Goal: Obtain resource: Obtain resource

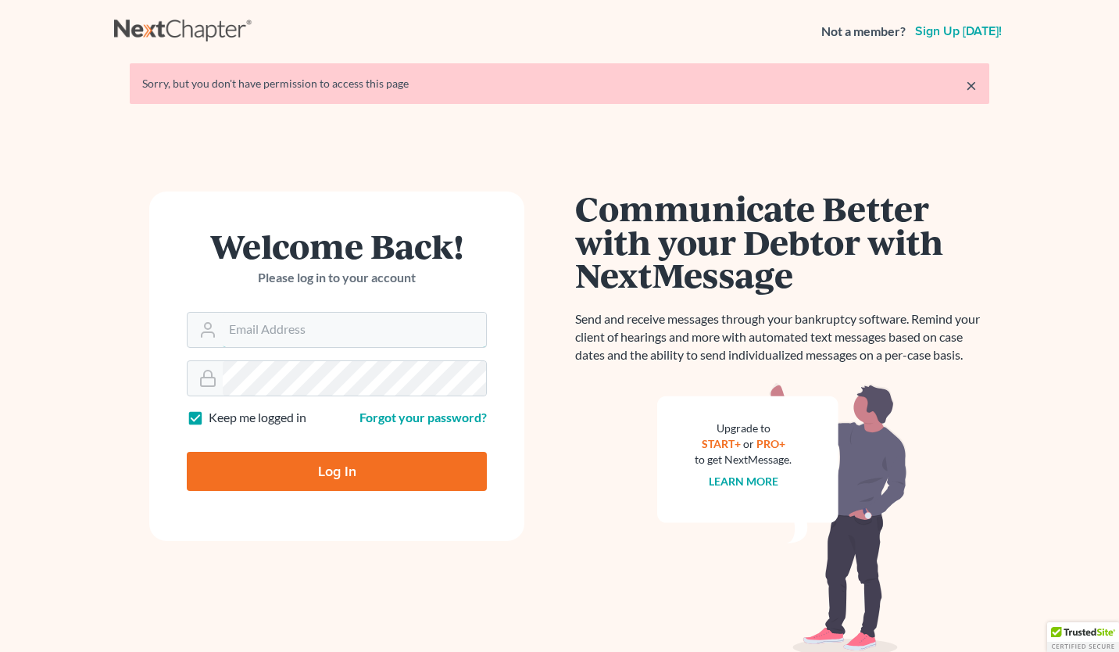
type input "[PERSON_NAME][EMAIL_ADDRESS][PERSON_NAME][DOMAIN_NAME]"
click at [370, 461] on input "Log In" at bounding box center [337, 471] width 300 height 39
type input "Thinking..."
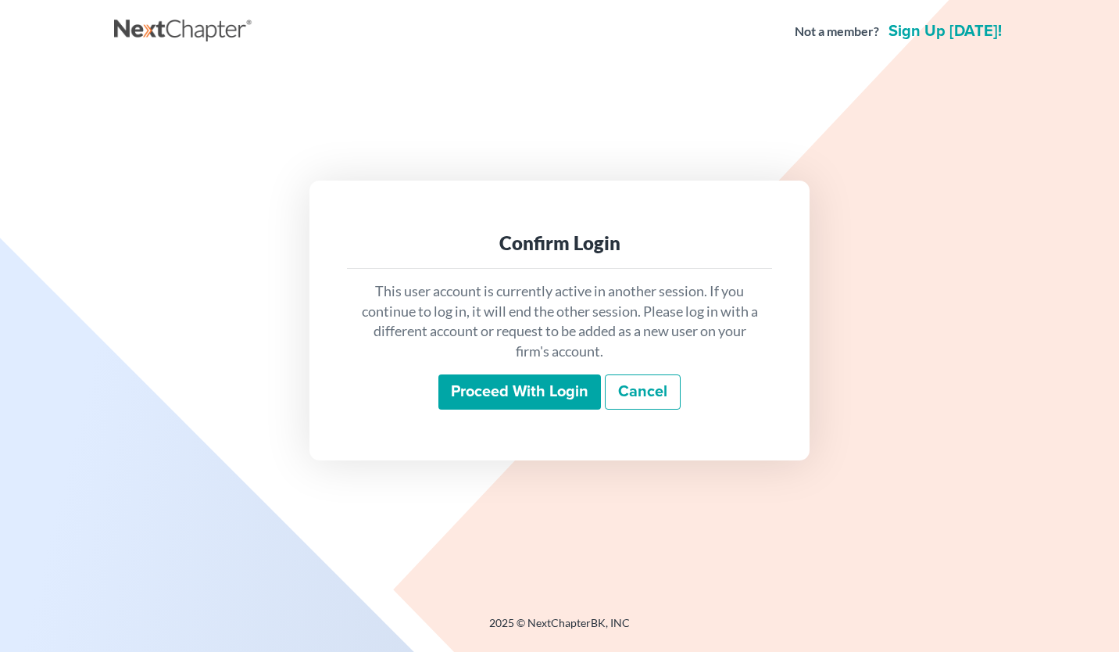
click at [524, 391] on input "Proceed with login" at bounding box center [519, 392] width 163 height 36
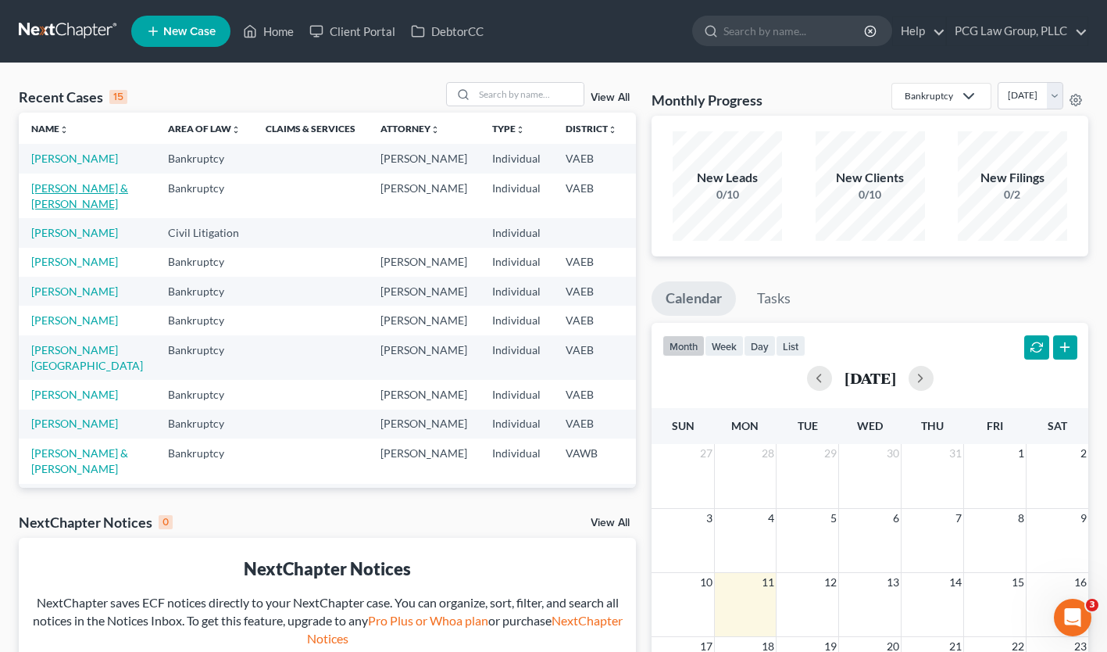
click at [43, 210] on link "[PERSON_NAME] & [PERSON_NAME]" at bounding box center [79, 195] width 97 height 29
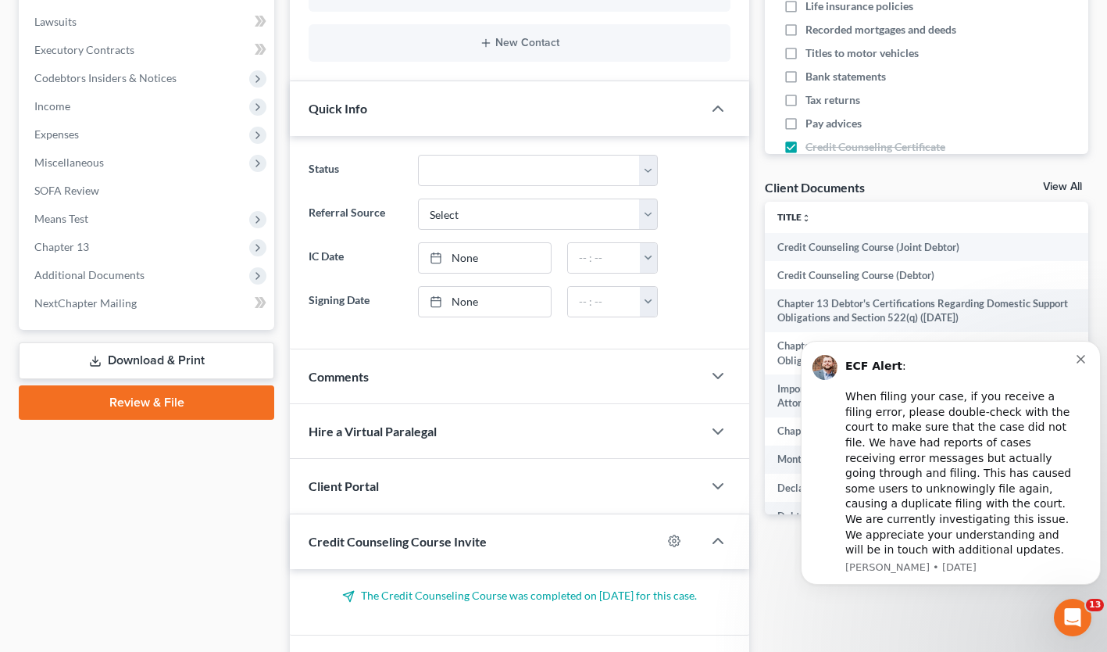
scroll to position [404, 0]
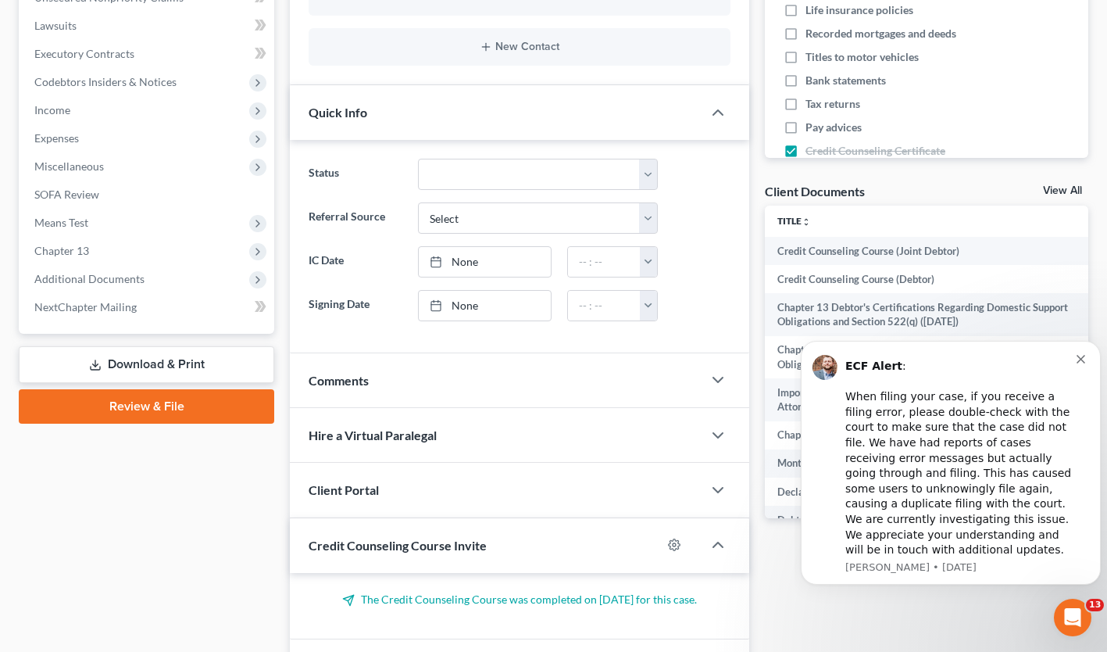
click at [99, 280] on span "Additional Documents" at bounding box center [89, 278] width 110 height 13
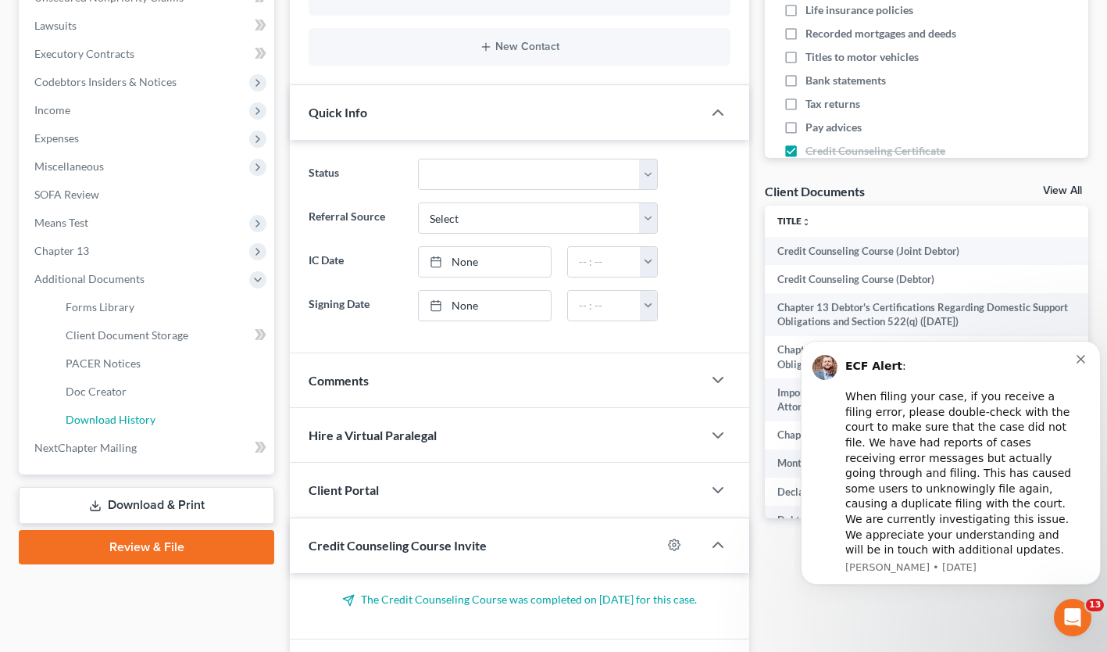
click at [131, 426] on link "Download History" at bounding box center [163, 419] width 221 height 28
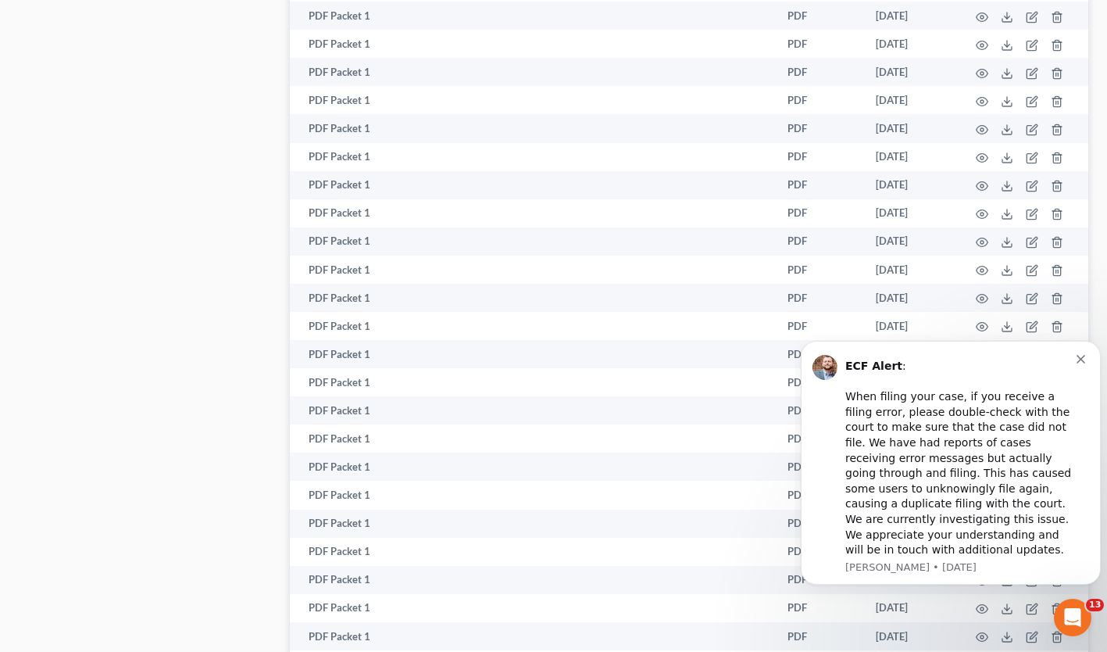
scroll to position [3536, 0]
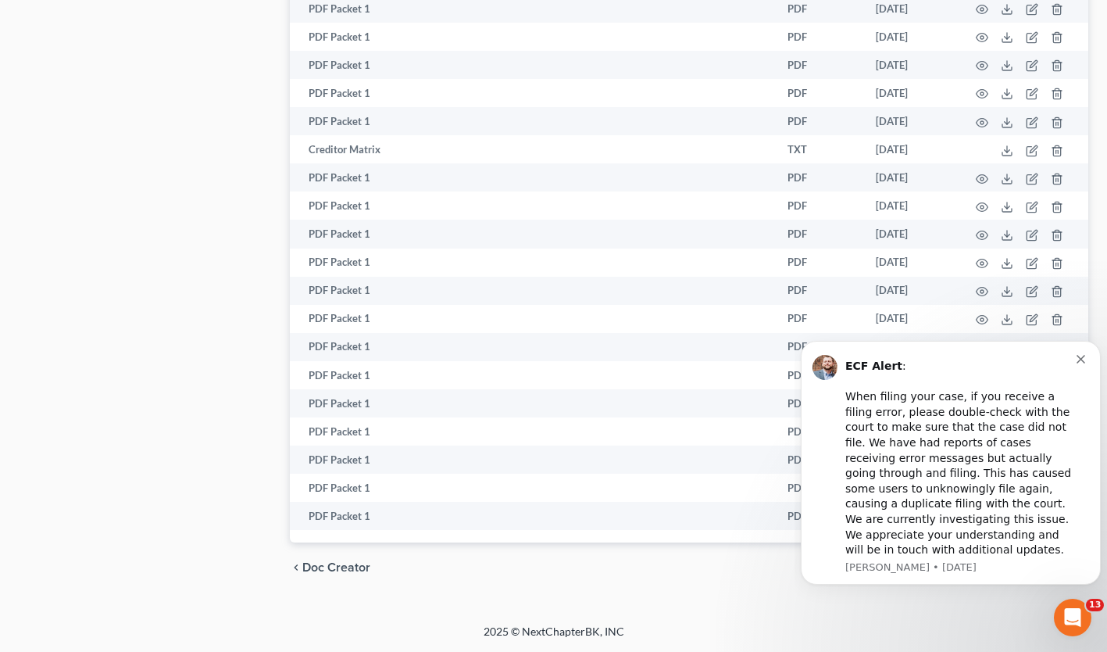
click at [1083, 363] on icon "Dismiss notification" at bounding box center [1081, 359] width 9 height 9
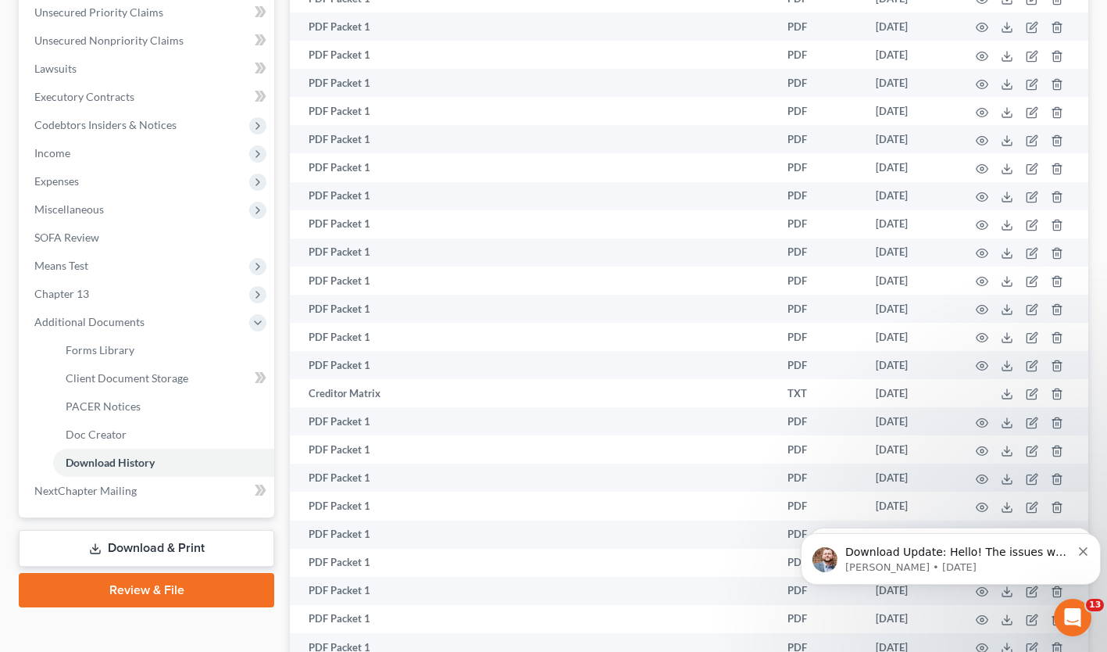
scroll to position [0, 0]
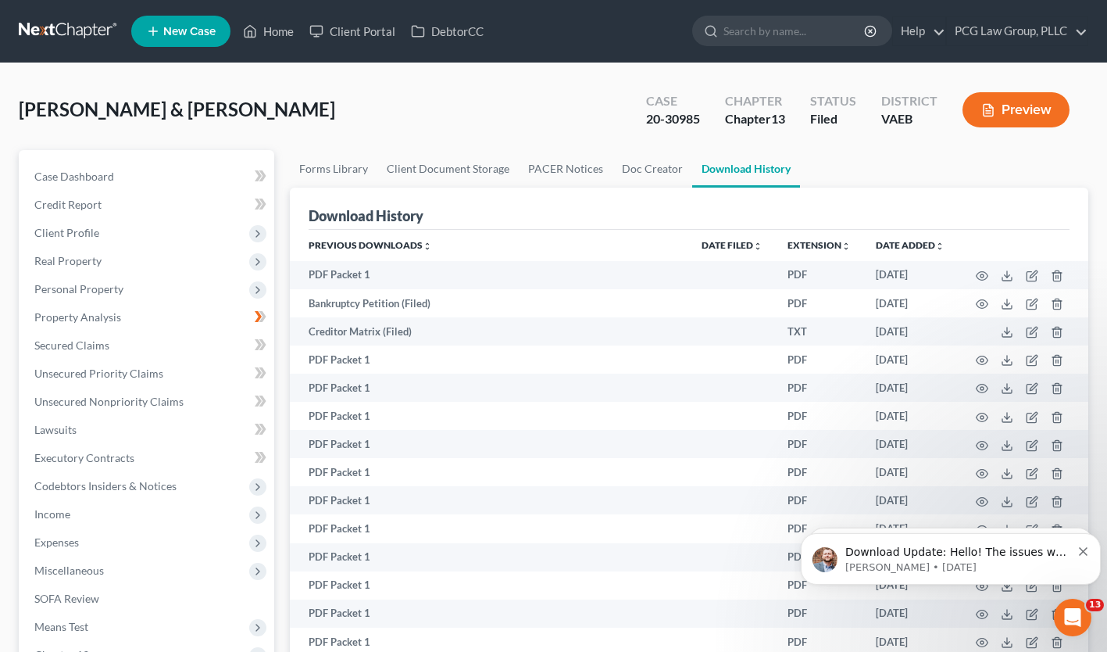
click at [76, 19] on link at bounding box center [69, 31] width 100 height 28
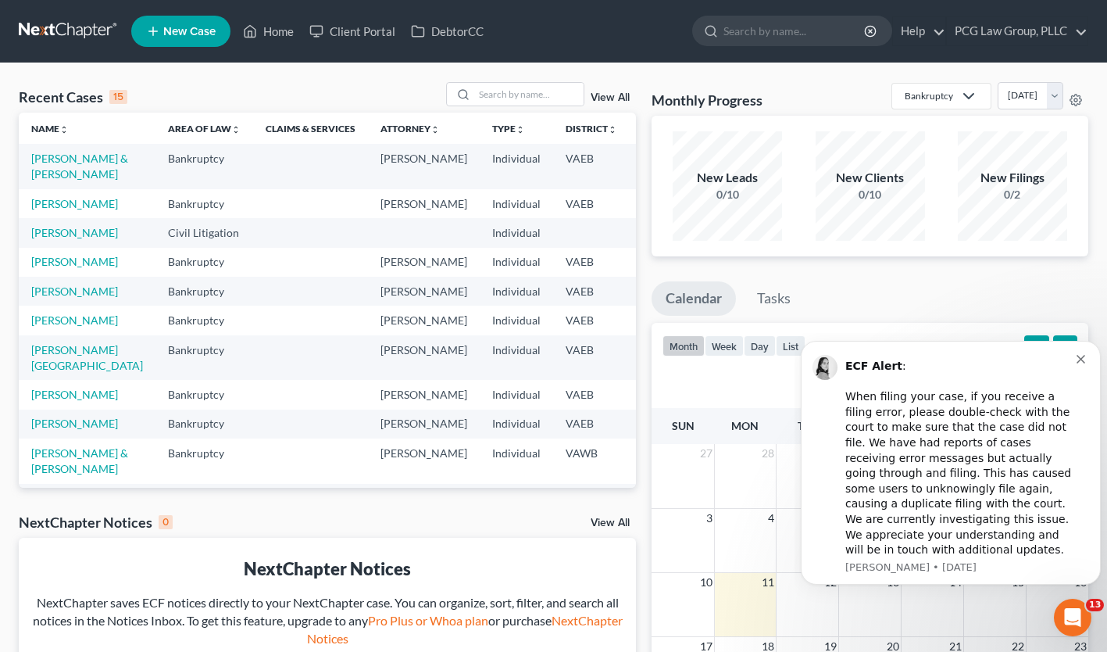
click at [43, 218] on td "[PERSON_NAME]" at bounding box center [87, 203] width 137 height 29
click at [1081, 363] on icon "Dismiss notification" at bounding box center [1081, 359] width 9 height 9
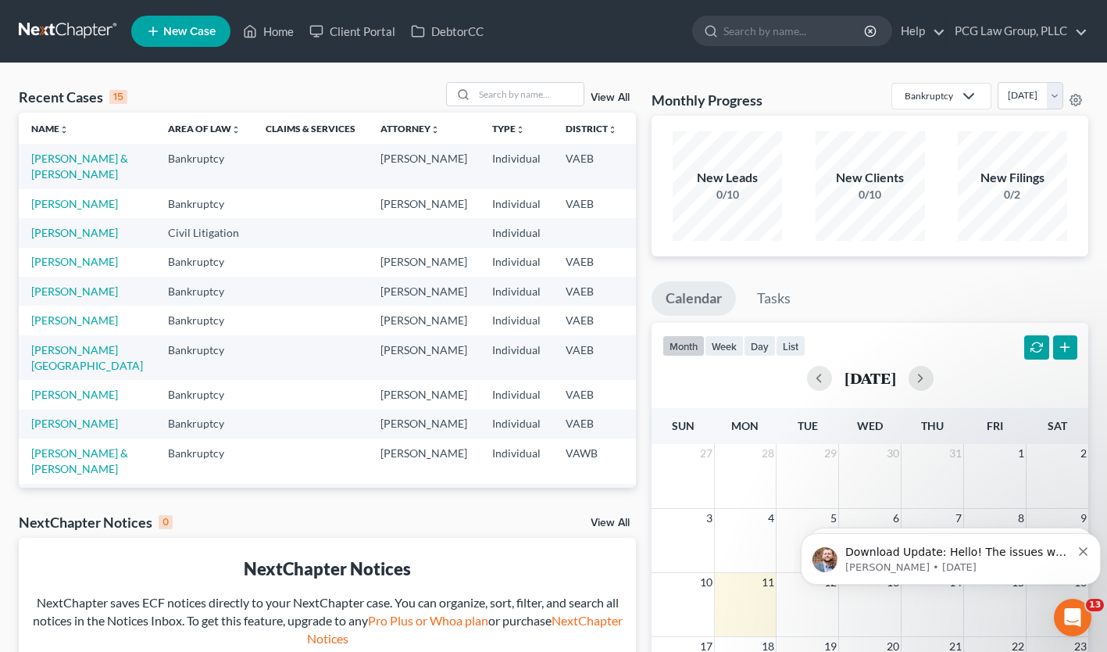
click at [41, 212] on td "[PERSON_NAME]" at bounding box center [87, 203] width 137 height 29
click at [42, 210] on link "[PERSON_NAME]" at bounding box center [74, 203] width 87 height 13
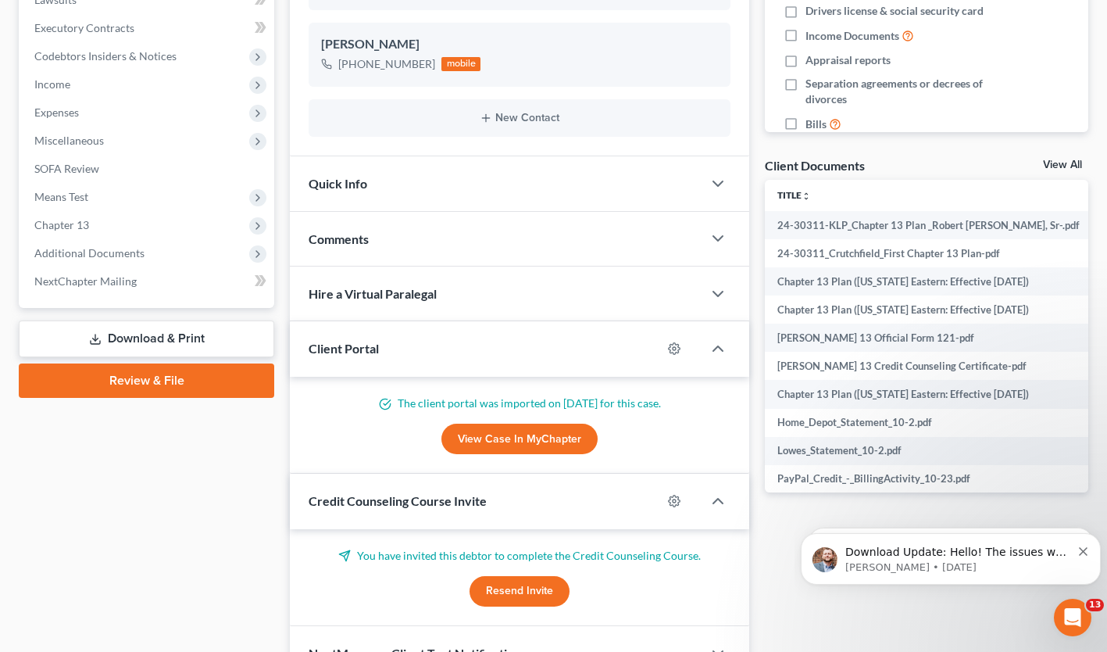
scroll to position [429, 0]
click at [117, 257] on span "Additional Documents" at bounding box center [89, 253] width 110 height 13
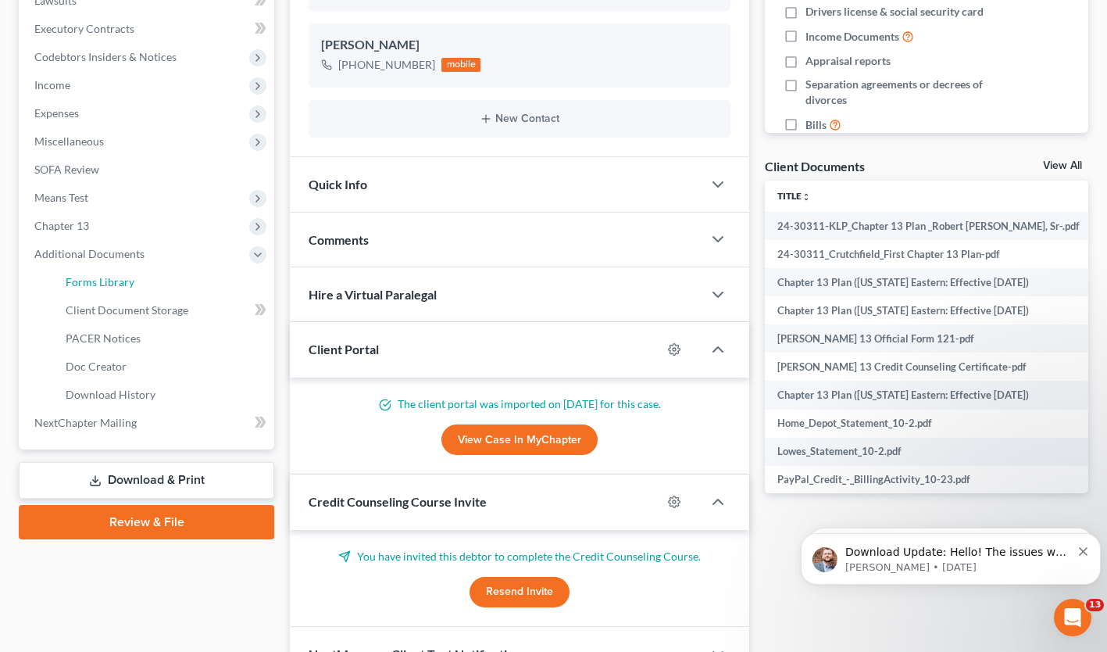
click at [116, 268] on link "Forms Library" at bounding box center [163, 282] width 221 height 28
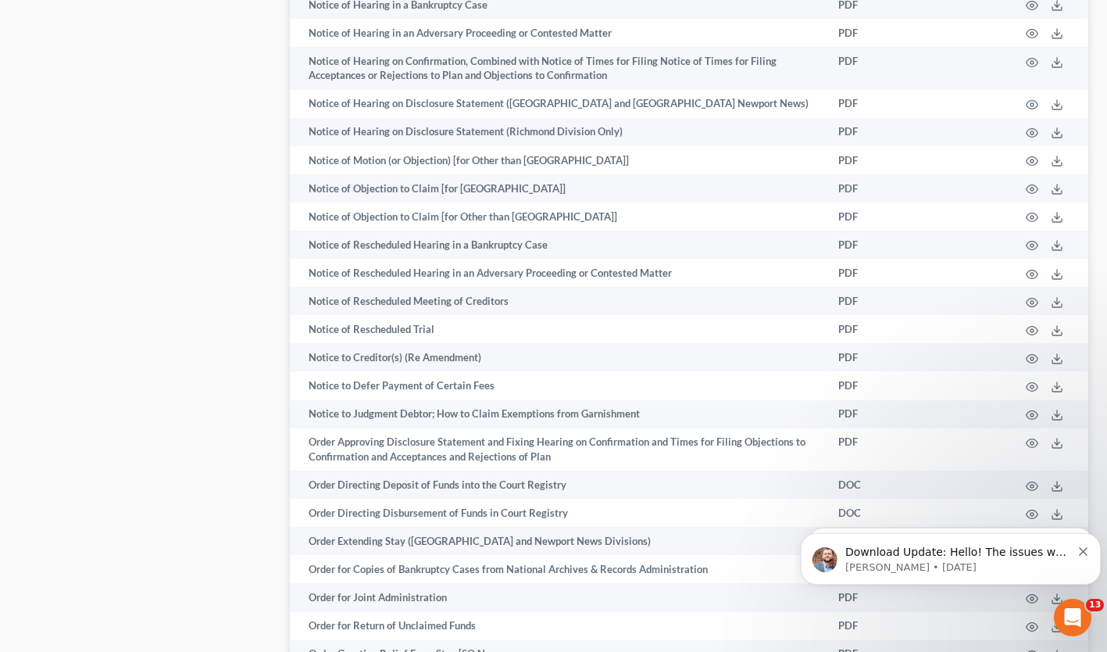
scroll to position [1881, 0]
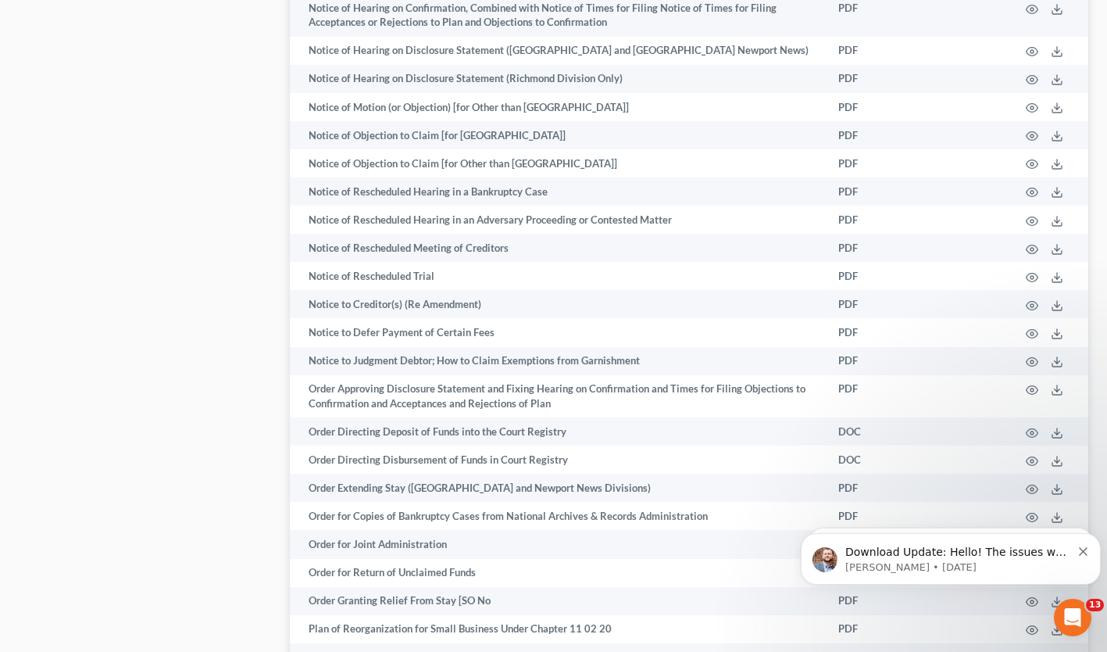
click at [355, 347] on td "Notice to Judgment Debtor; How to Claim Exemptions from Garnishment" at bounding box center [558, 361] width 536 height 28
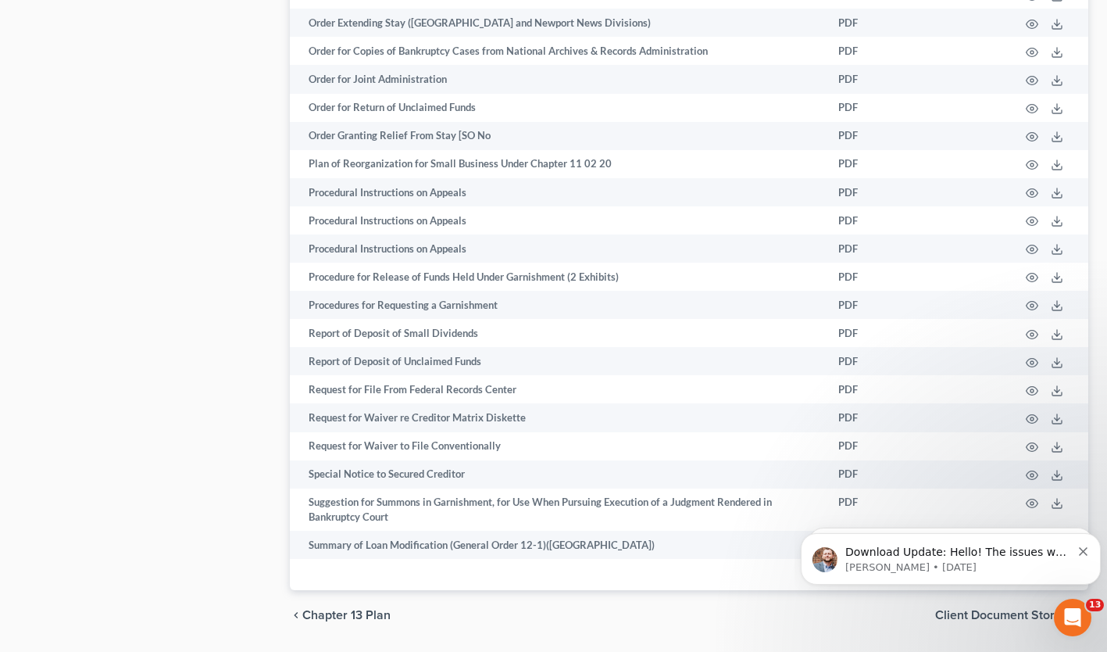
scroll to position [2416, 0]
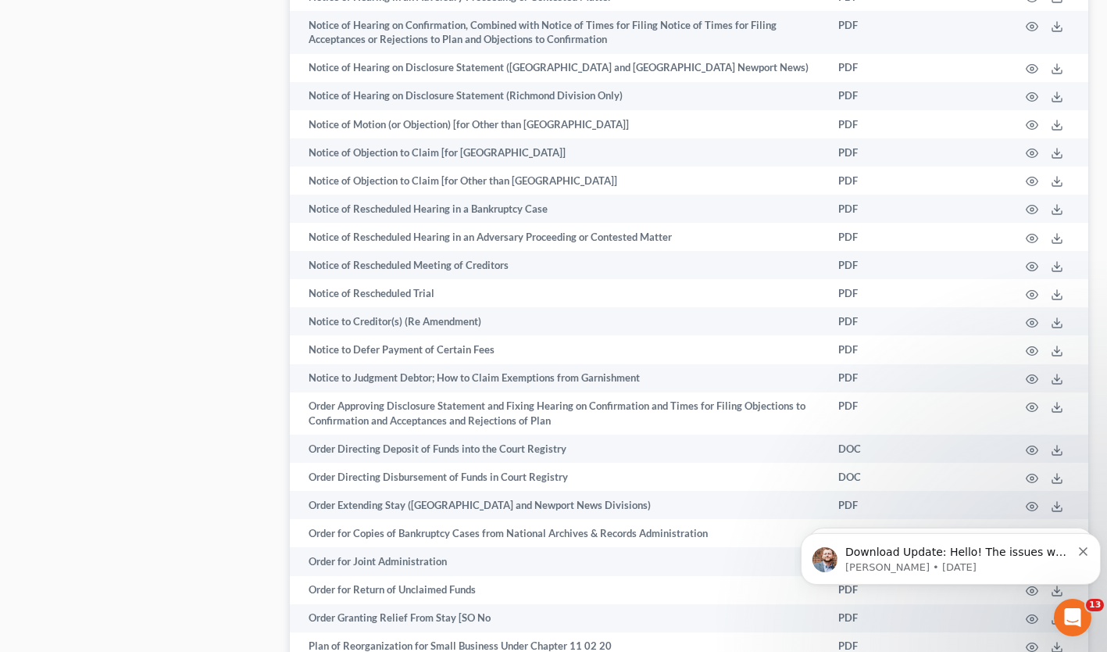
click at [359, 491] on td "Order Extending Stay ([GEOGRAPHIC_DATA] and Newport News Divisions)" at bounding box center [558, 505] width 536 height 28
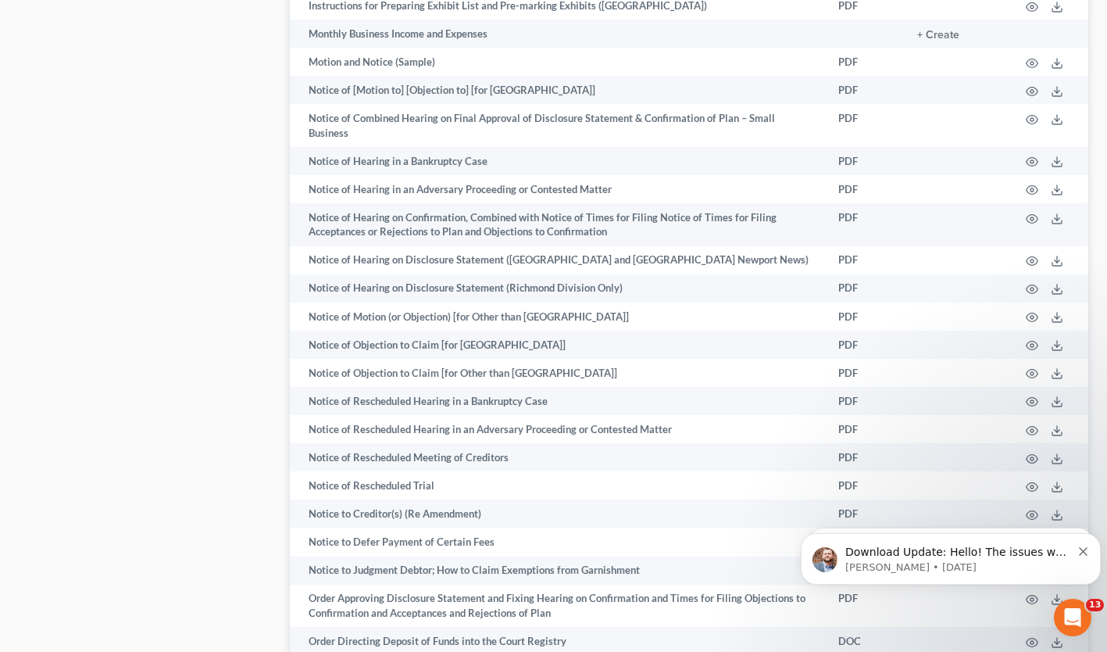
scroll to position [1721, 0]
click at [1035, 372] on icon "button" at bounding box center [1033, 376] width 12 height 9
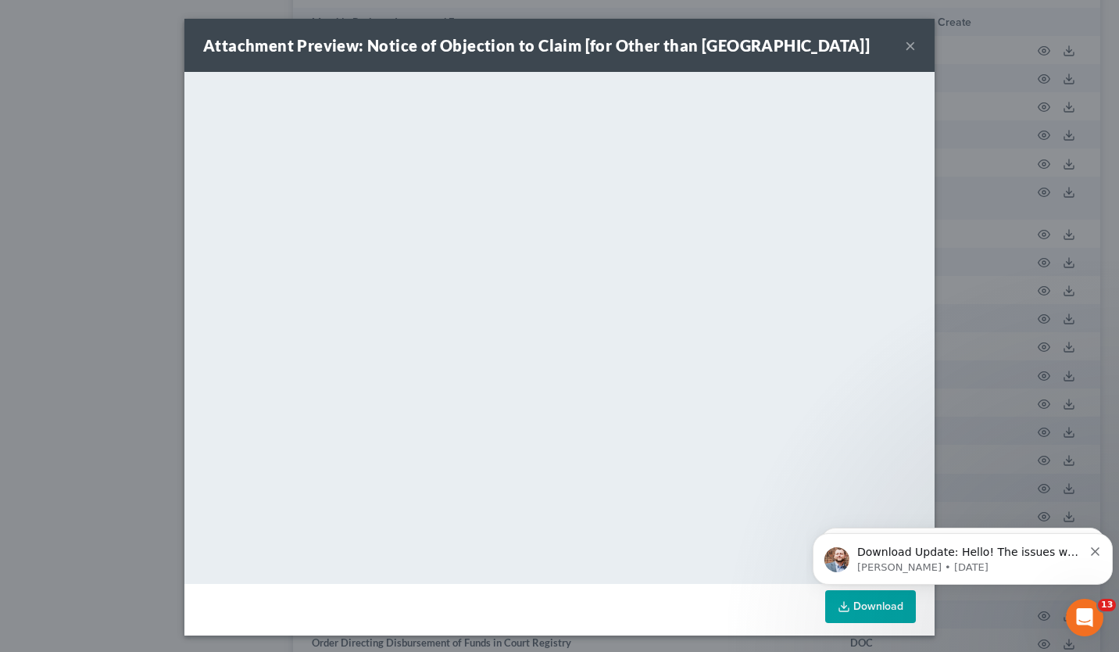
click at [906, 52] on button "×" at bounding box center [910, 45] width 11 height 19
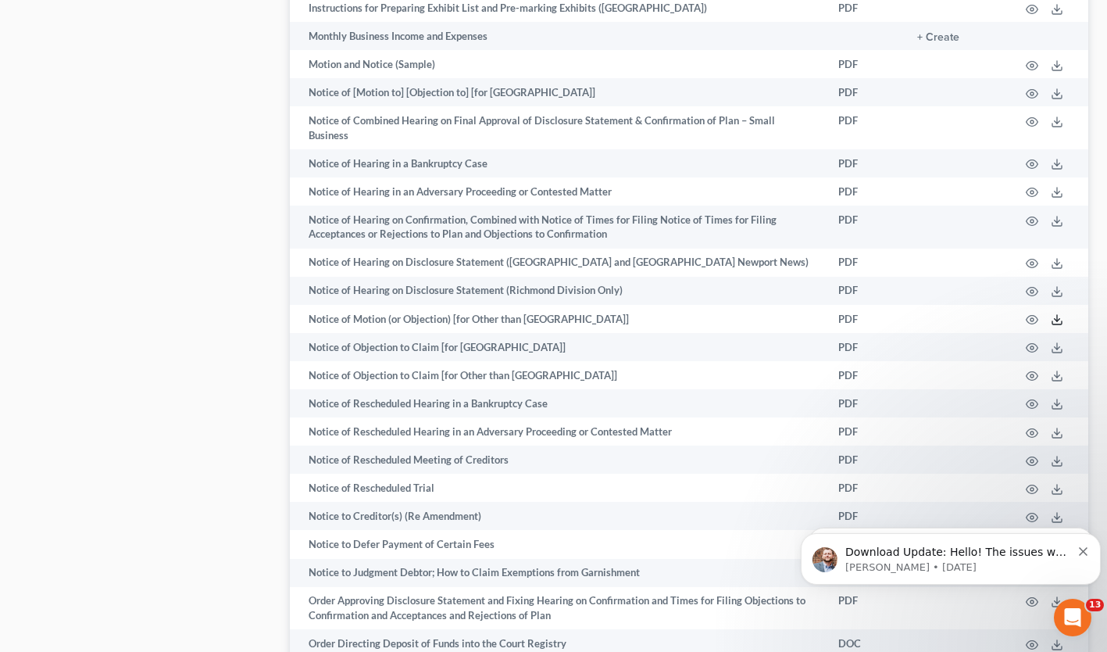
click at [1056, 313] on icon at bounding box center [1057, 319] width 13 height 13
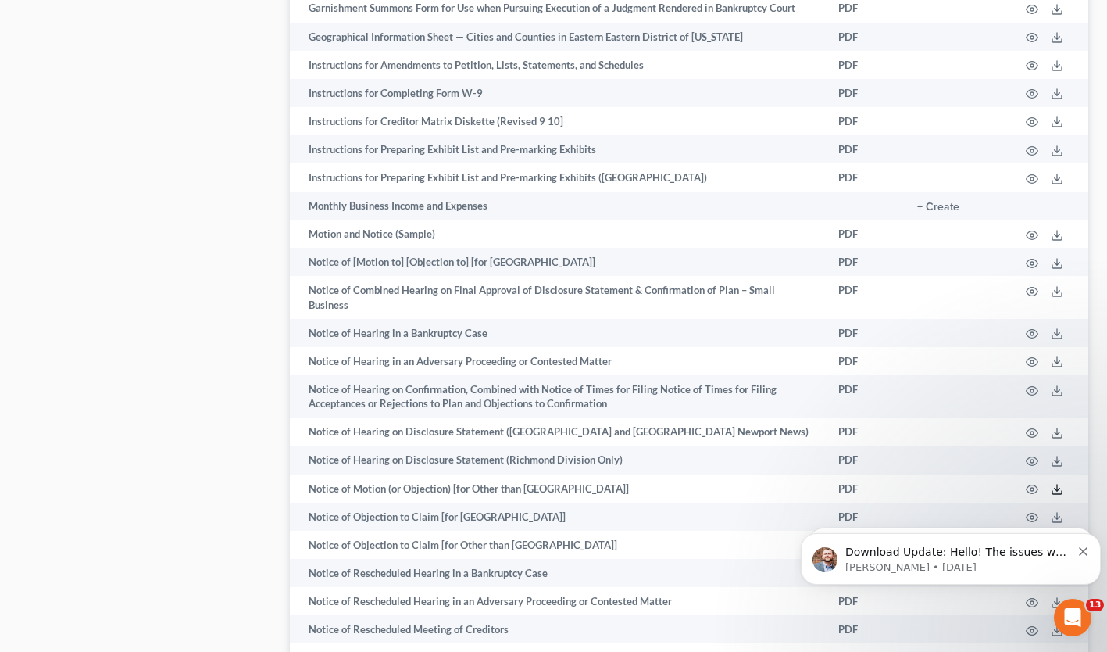
scroll to position [1551, 0]
click at [1031, 263] on circle "button" at bounding box center [1031, 264] width 3 height 3
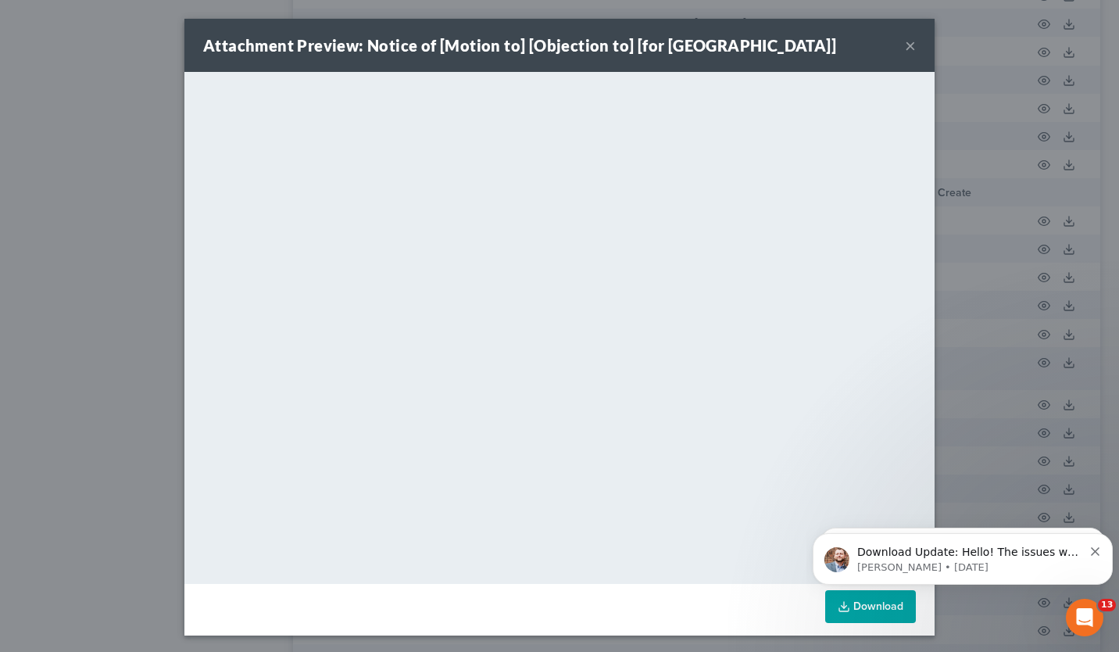
click at [907, 37] on button "×" at bounding box center [910, 45] width 11 height 19
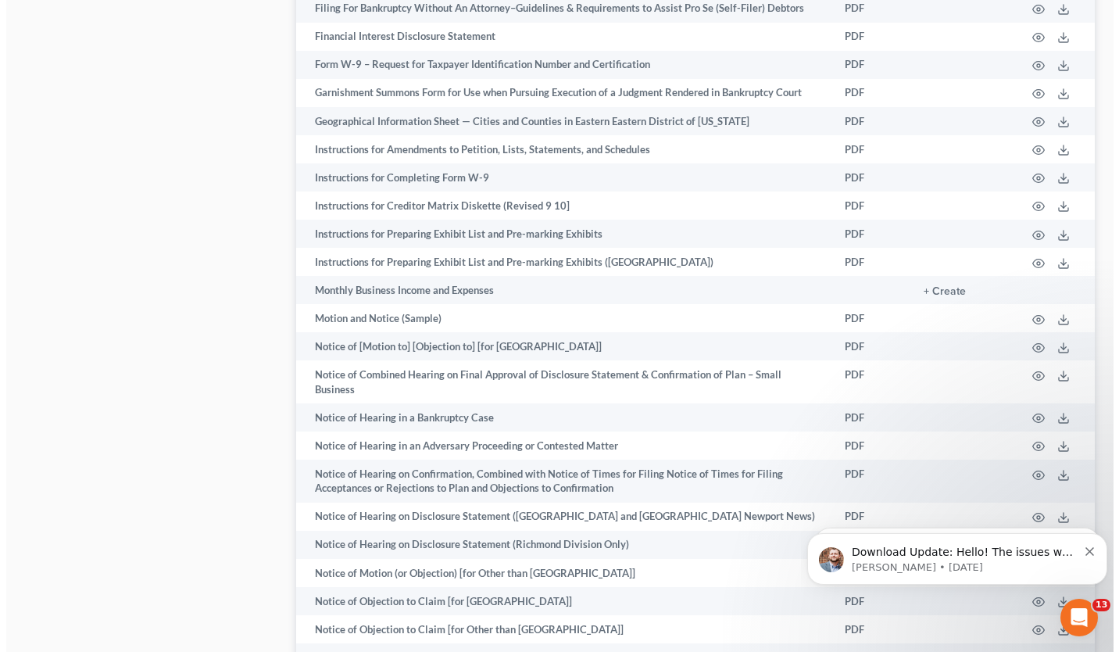
scroll to position [1466, 0]
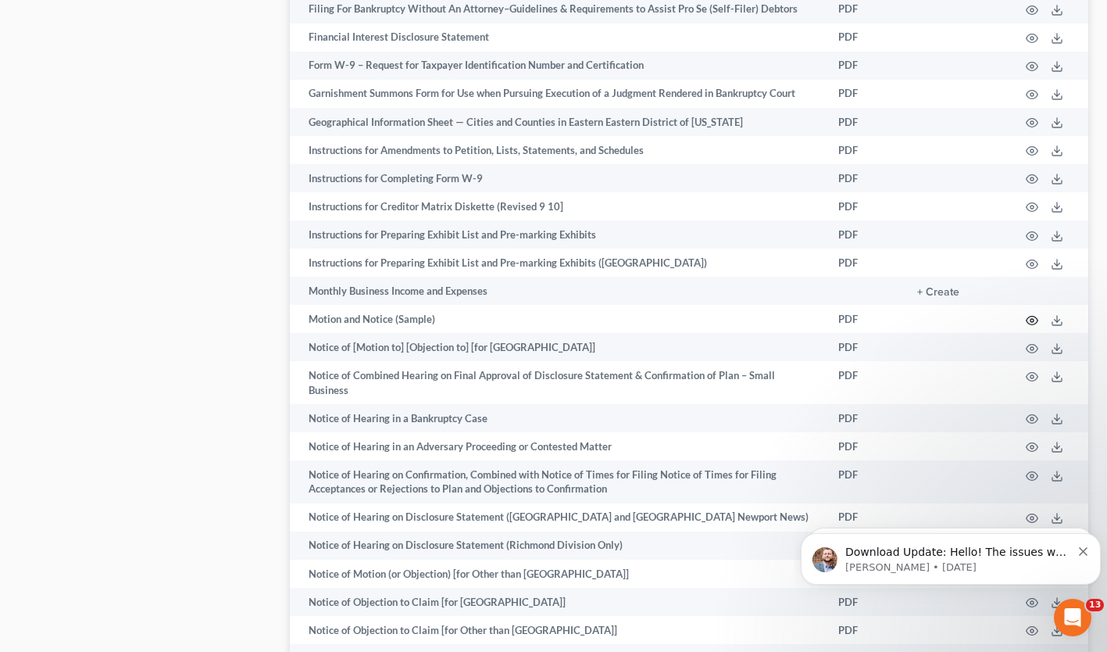
click at [1033, 314] on icon "button" at bounding box center [1032, 320] width 13 height 13
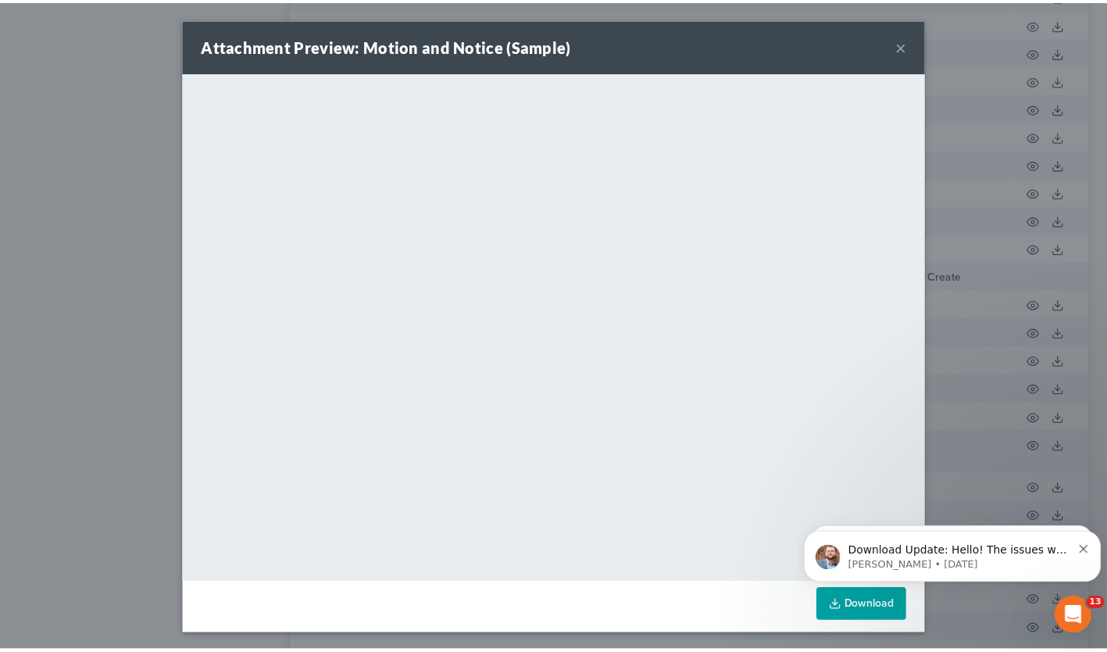
scroll to position [2, 0]
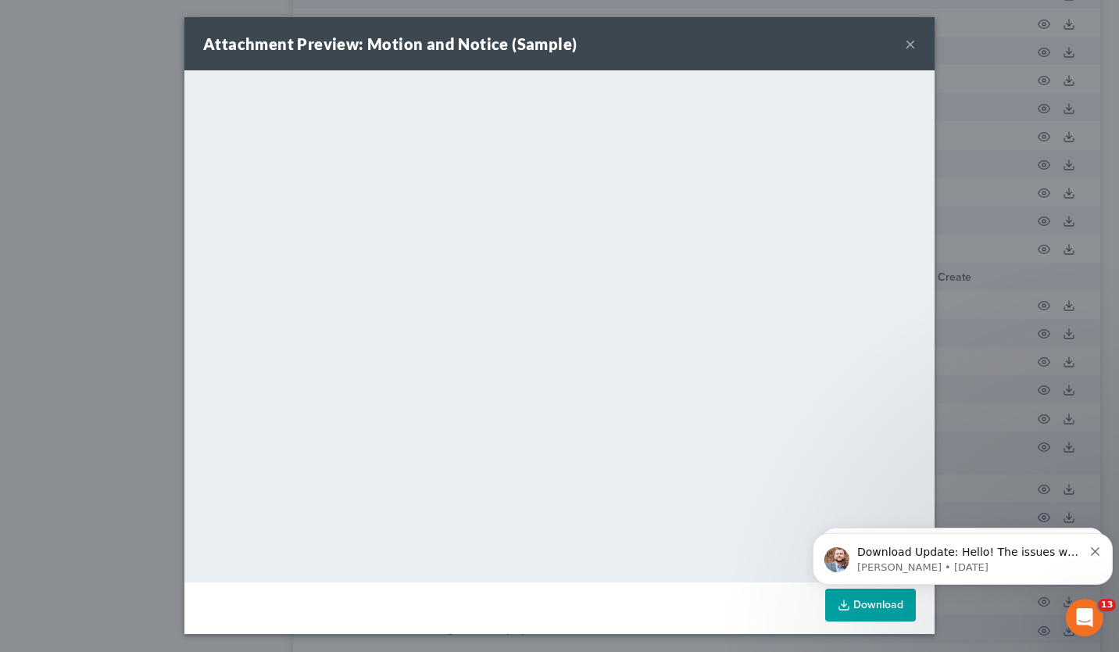
click at [910, 43] on div "Attachment Preview: Motion and Notice (Sample) ×" at bounding box center [559, 43] width 750 height 53
click at [907, 45] on button "×" at bounding box center [910, 43] width 11 height 19
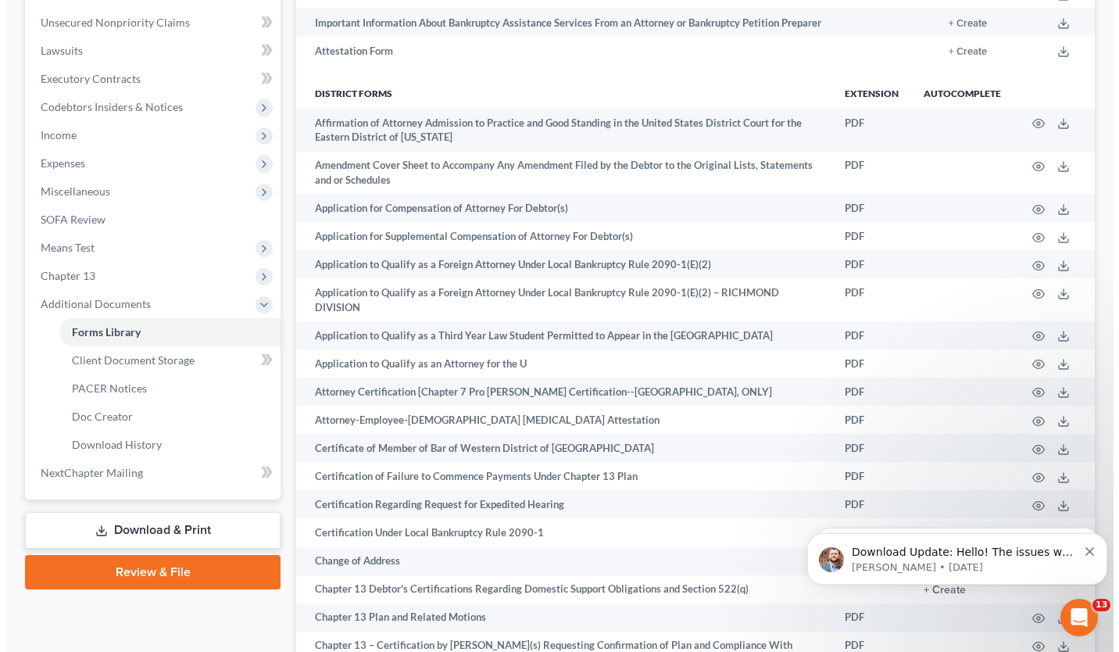
scroll to position [378, 0]
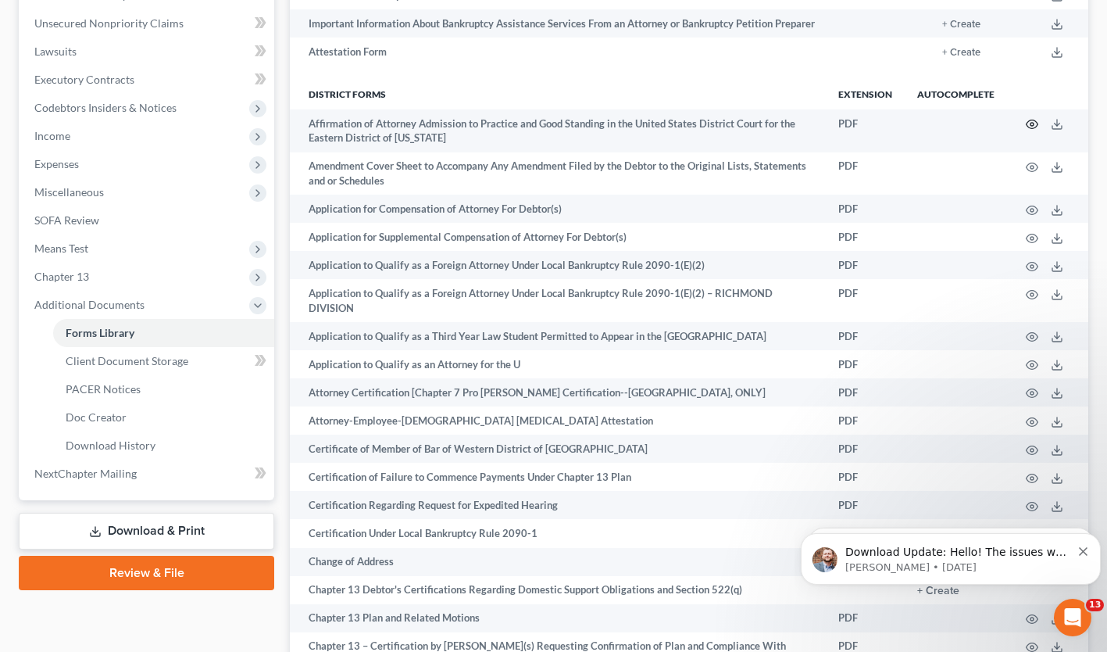
click at [1032, 123] on circle "button" at bounding box center [1031, 124] width 3 height 3
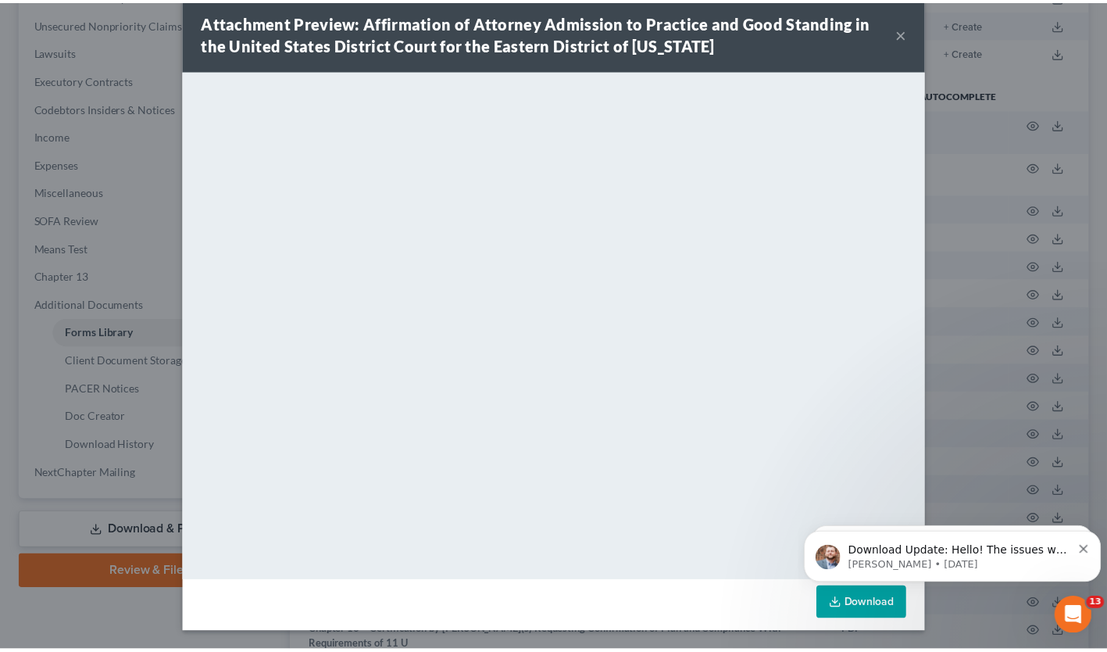
scroll to position [23, 0]
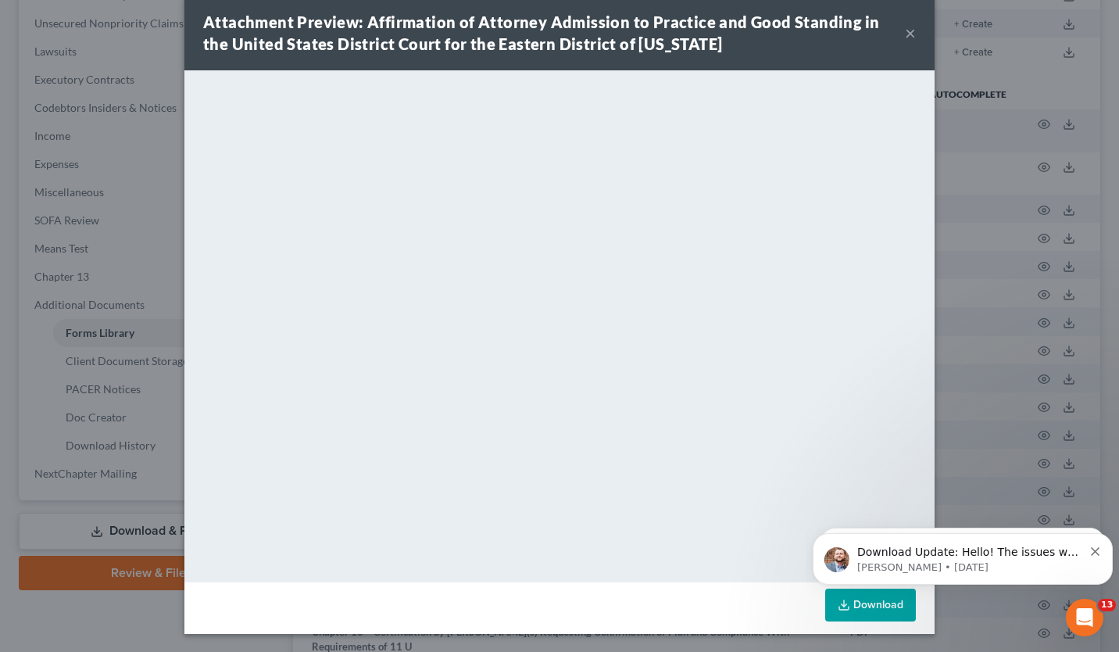
click at [907, 34] on button "×" at bounding box center [910, 32] width 11 height 19
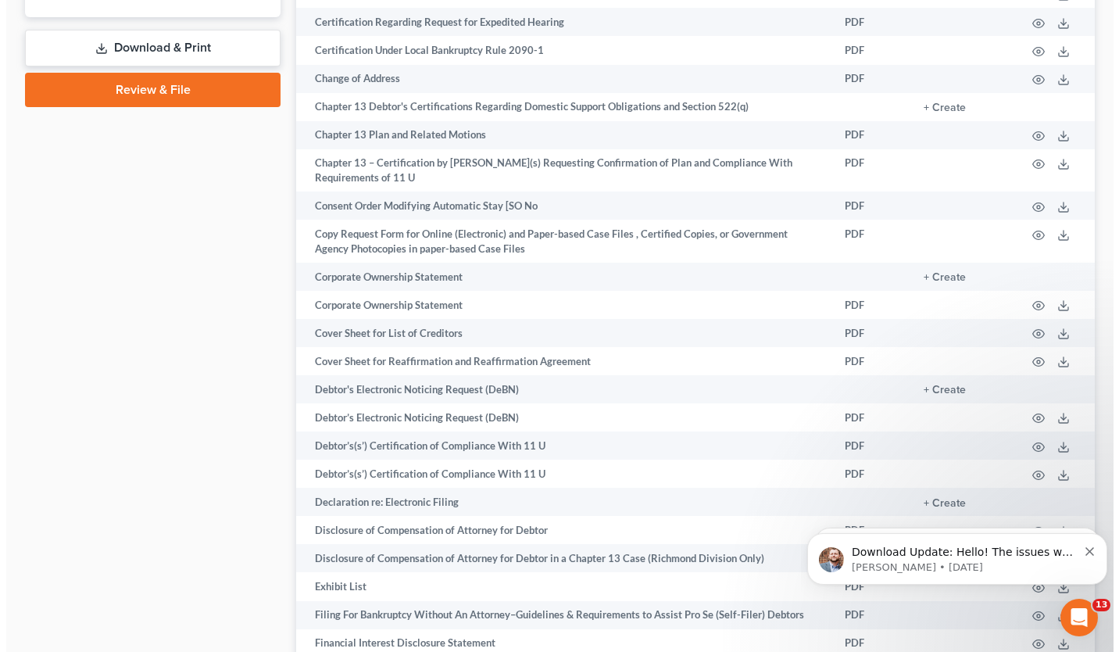
scroll to position [859, 0]
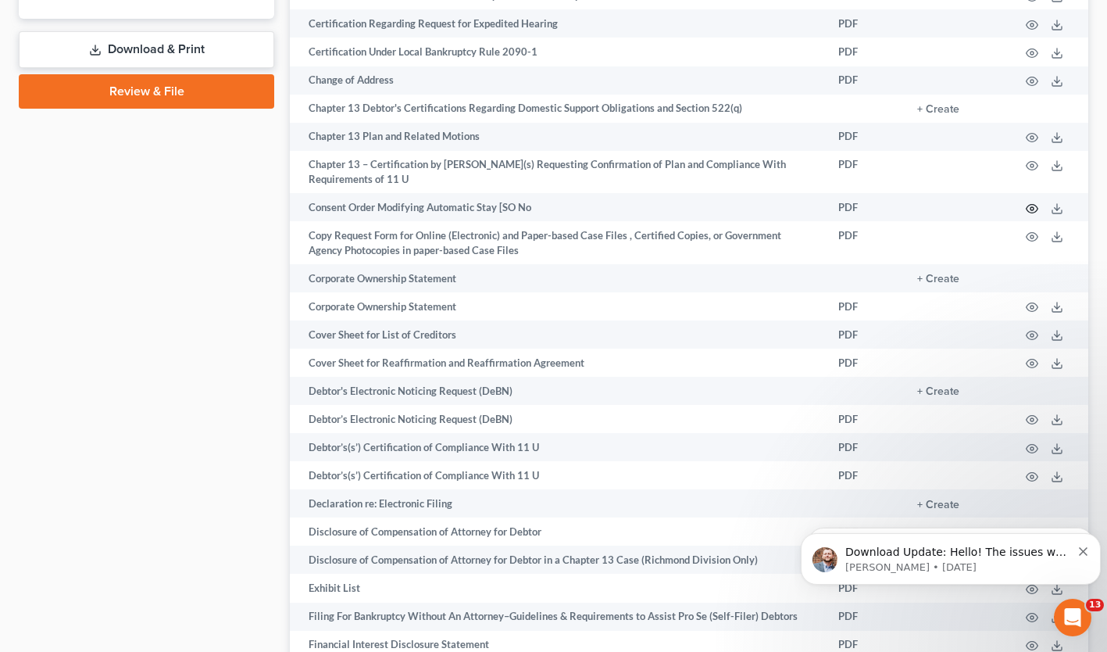
click at [1032, 207] on circle "button" at bounding box center [1031, 208] width 3 height 3
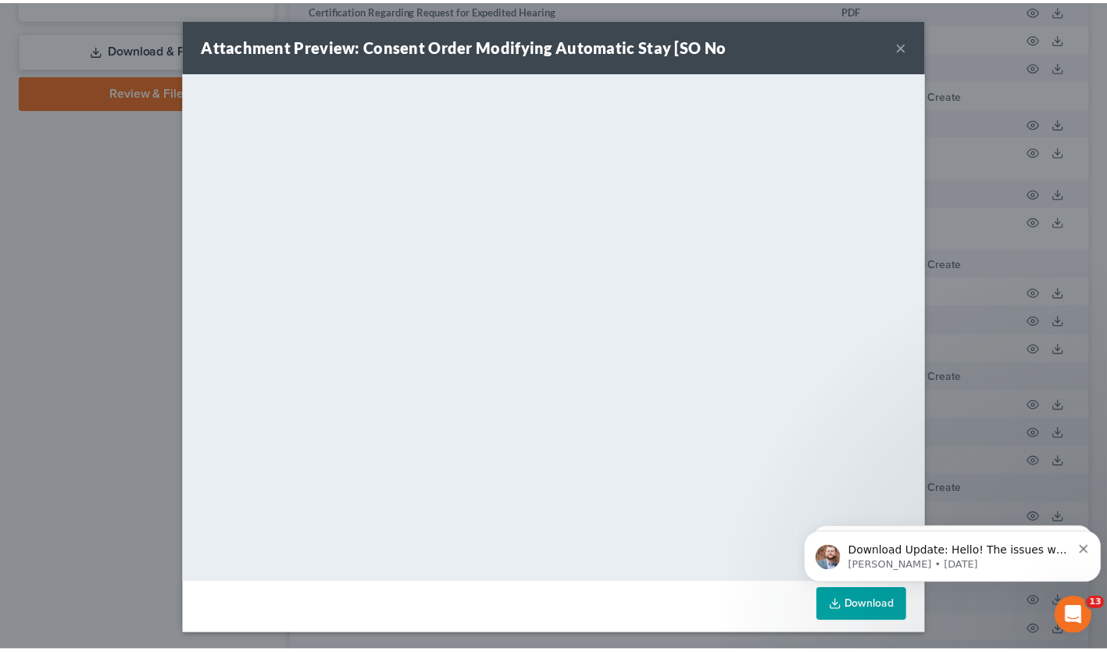
scroll to position [2, 0]
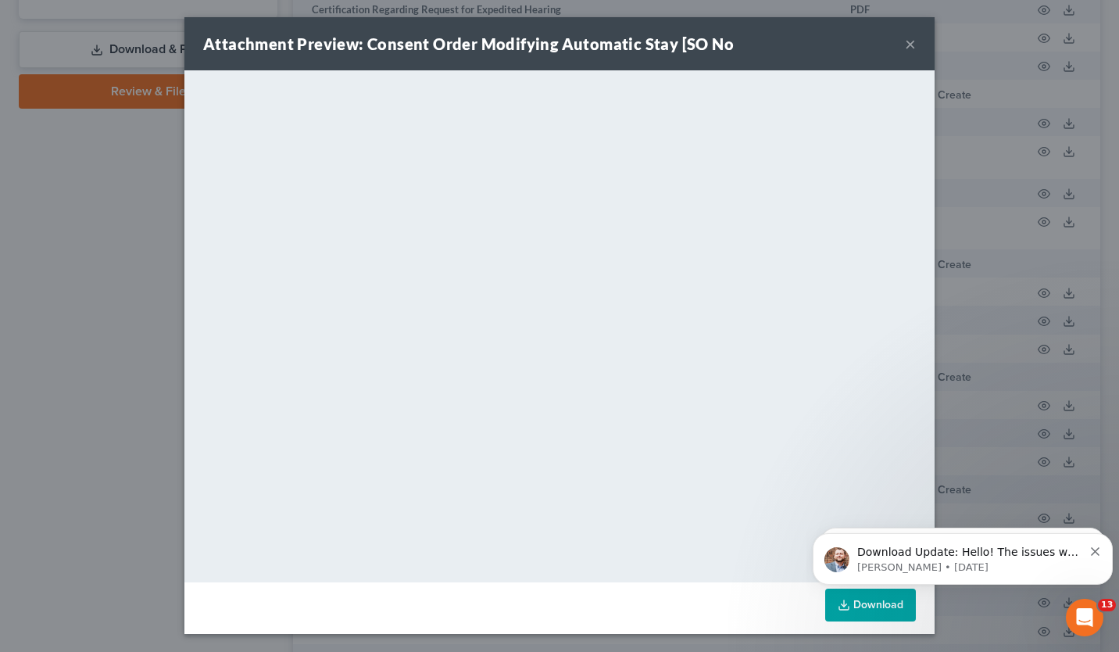
click at [911, 45] on div "Attachment Preview: Consent Order Modifying Automatic Stay [SO No ×" at bounding box center [559, 43] width 750 height 53
click at [905, 46] on button "×" at bounding box center [910, 43] width 11 height 19
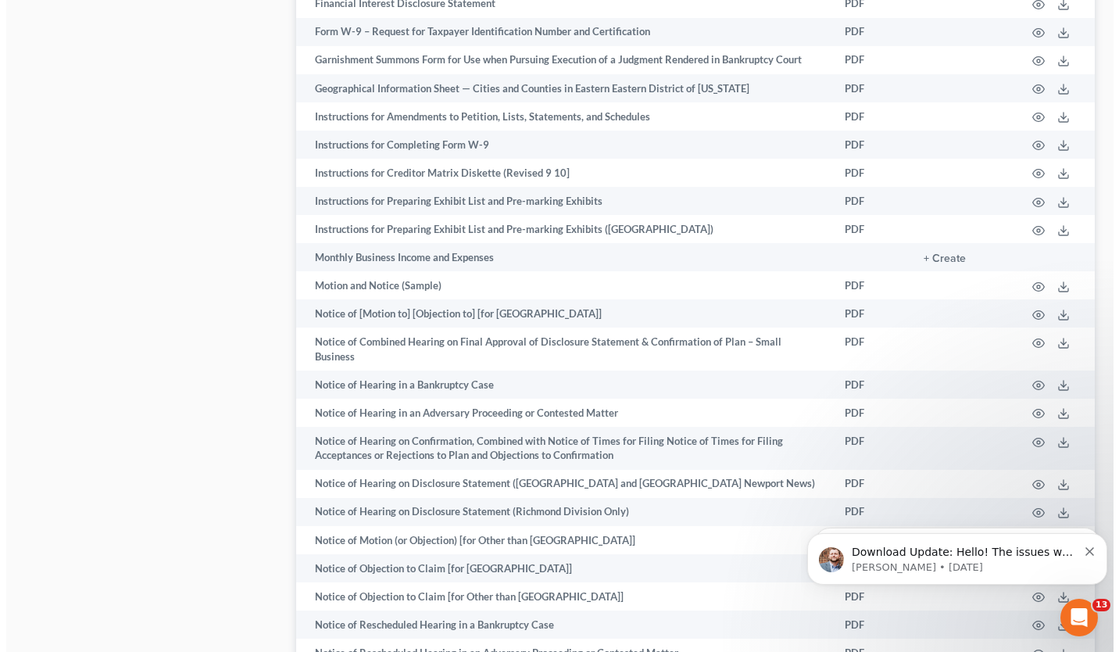
scroll to position [1502, 0]
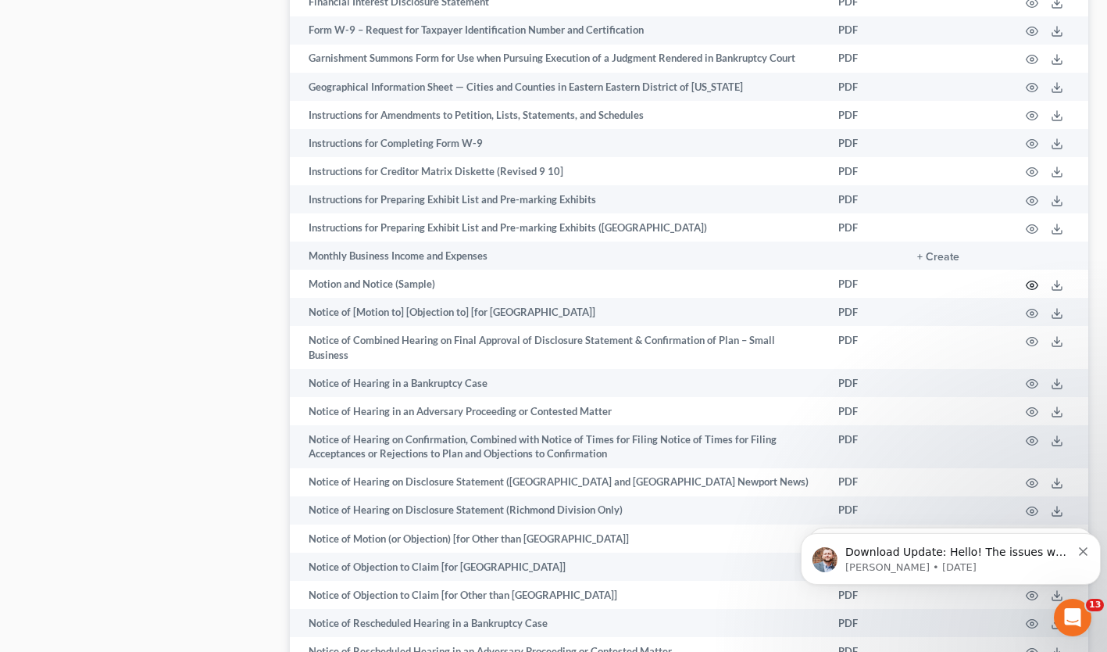
click at [1029, 279] on icon "button" at bounding box center [1032, 285] width 13 height 13
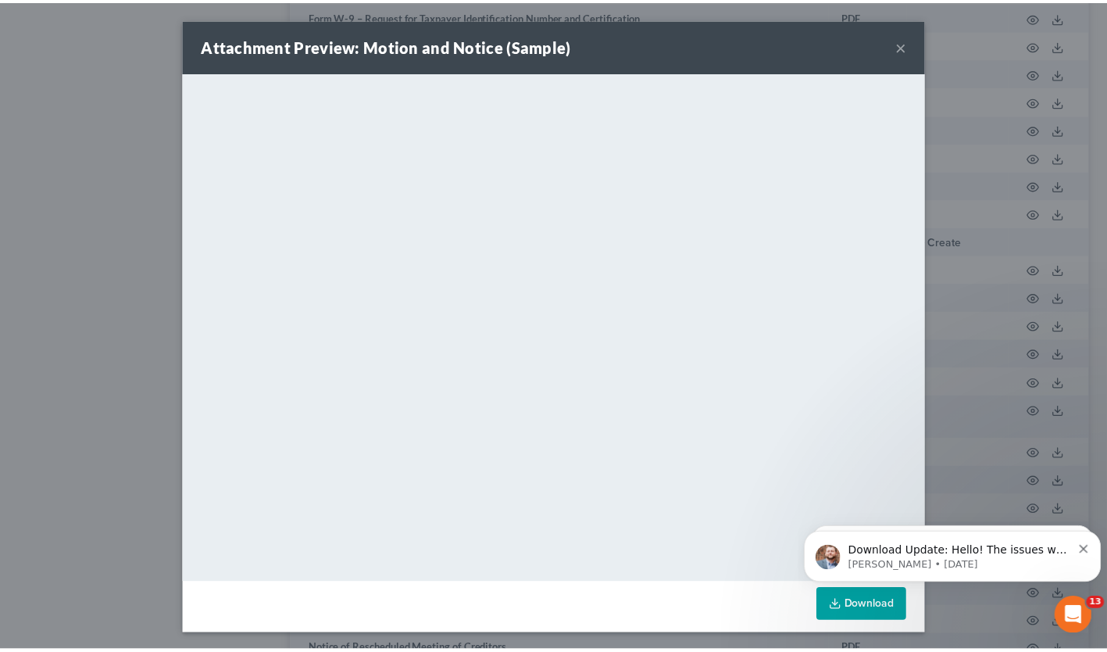
scroll to position [2, 0]
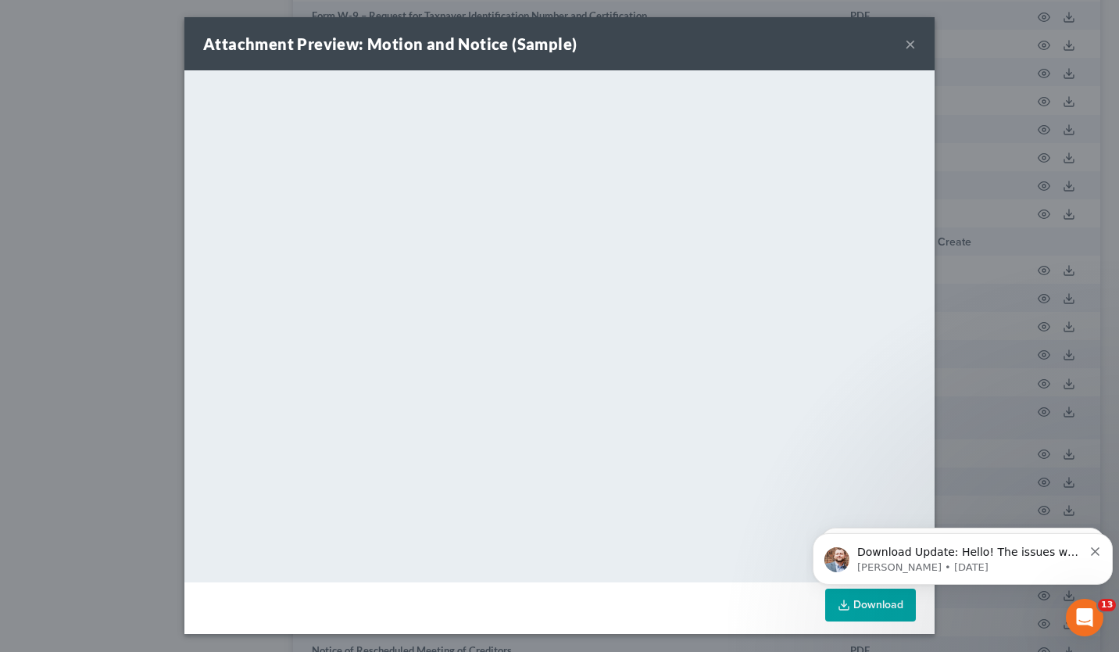
click at [909, 46] on button "×" at bounding box center [910, 43] width 11 height 19
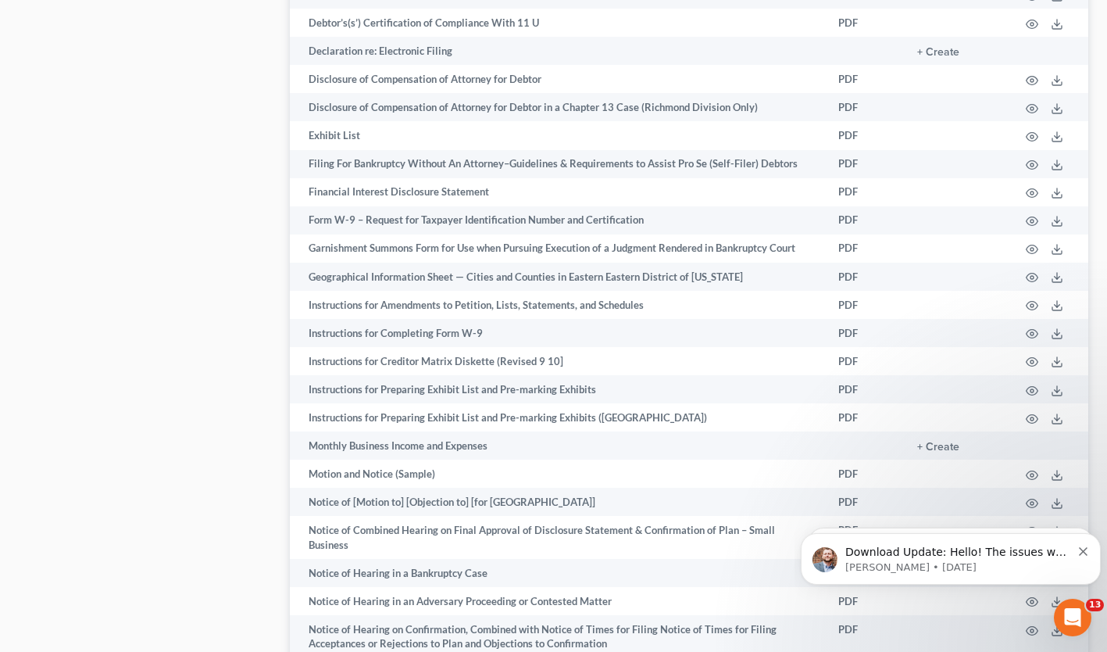
scroll to position [1311, 0]
